Goal: Information Seeking & Learning: Learn about a topic

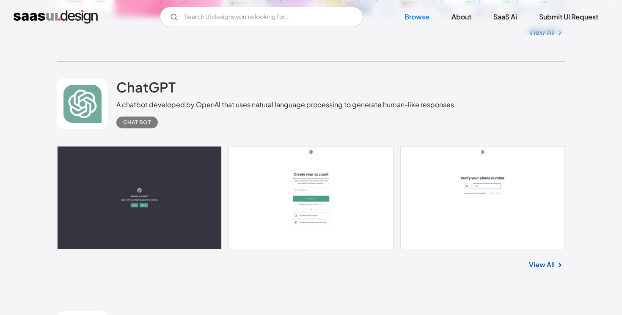
scroll to position [625, 0]
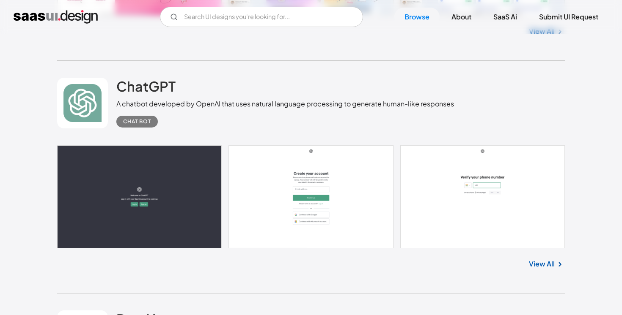
click at [184, 156] on link at bounding box center [310, 196] width 507 height 103
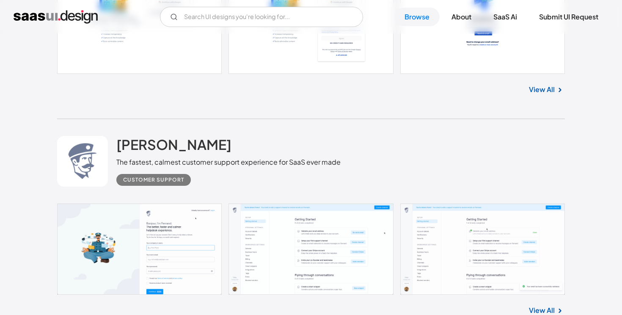
scroll to position [1337, 0]
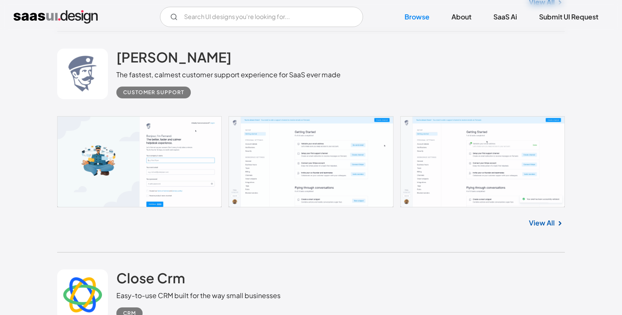
click at [188, 156] on link at bounding box center [310, 161] width 507 height 91
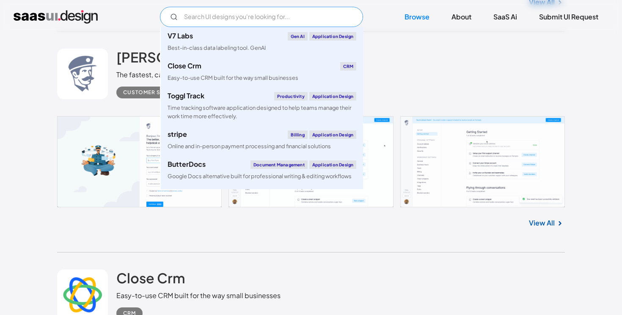
click at [327, 19] on input "Email Form" at bounding box center [261, 17] width 203 height 20
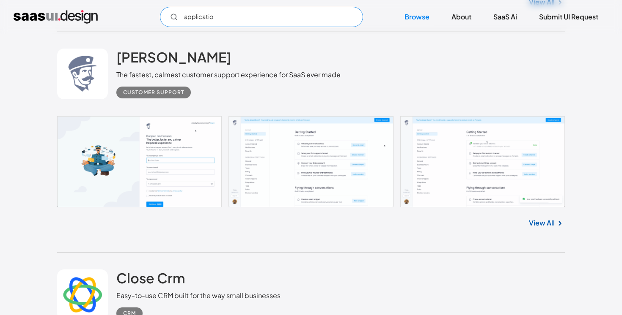
type input "application"
click at [323, 22] on input "application" at bounding box center [261, 17] width 203 height 20
type input "p"
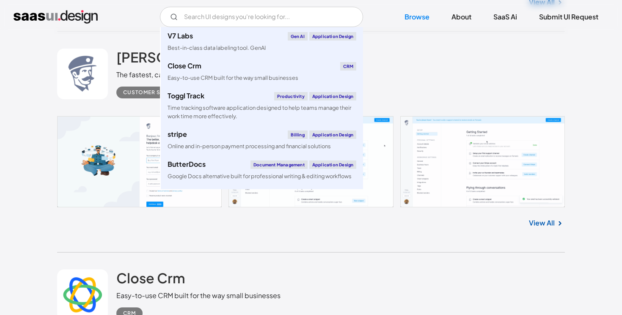
click at [431, 74] on div "Fernand The fastest, calmest customer support experience for SaaS ever made Cus…" at bounding box center [310, 74] width 507 height 85
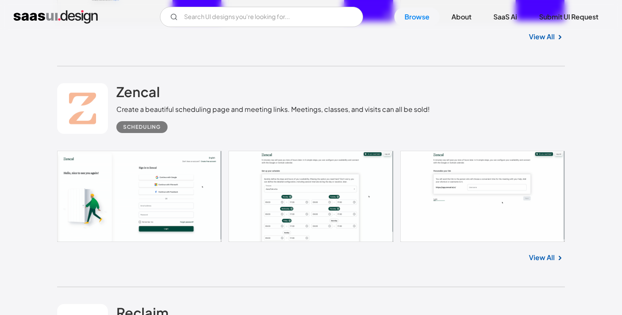
scroll to position [5228, 0]
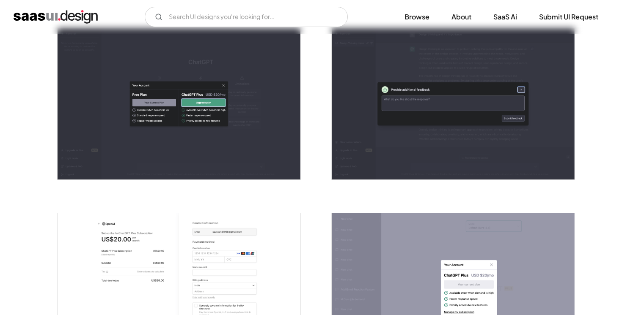
scroll to position [1227, 0]
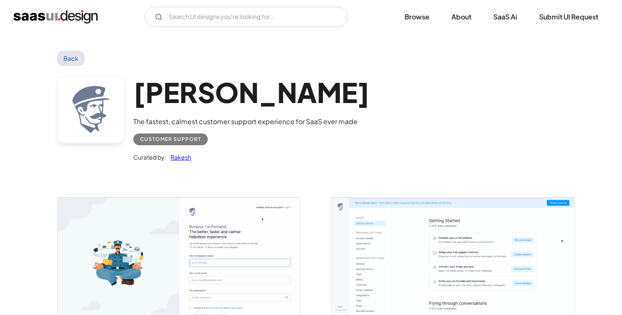
click at [74, 60] on link "Back" at bounding box center [70, 58] width 27 height 15
